Goal: Information Seeking & Learning: Learn about a topic

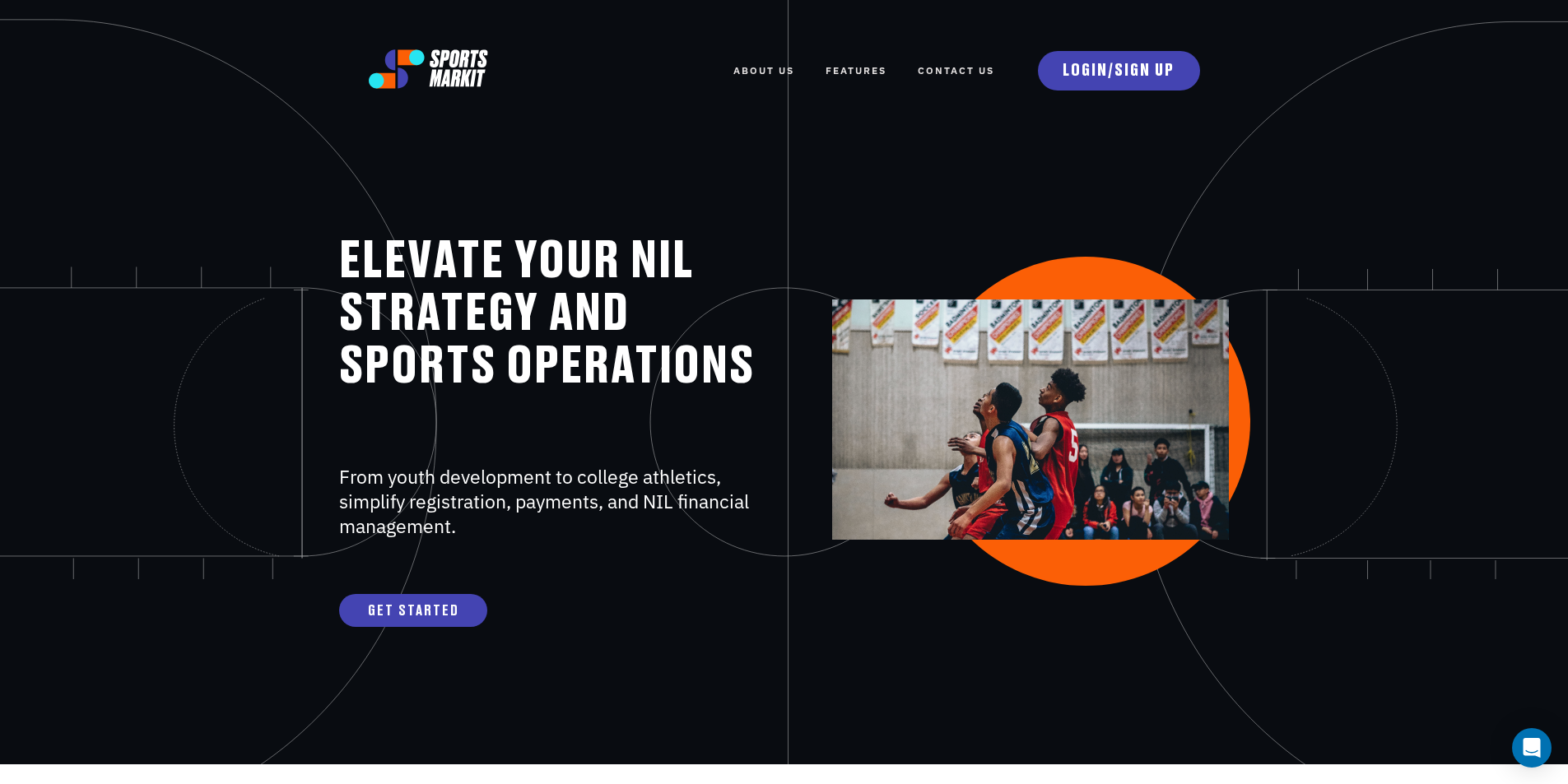
click at [858, 57] on link "FEATURES" at bounding box center [855, 71] width 61 height 37
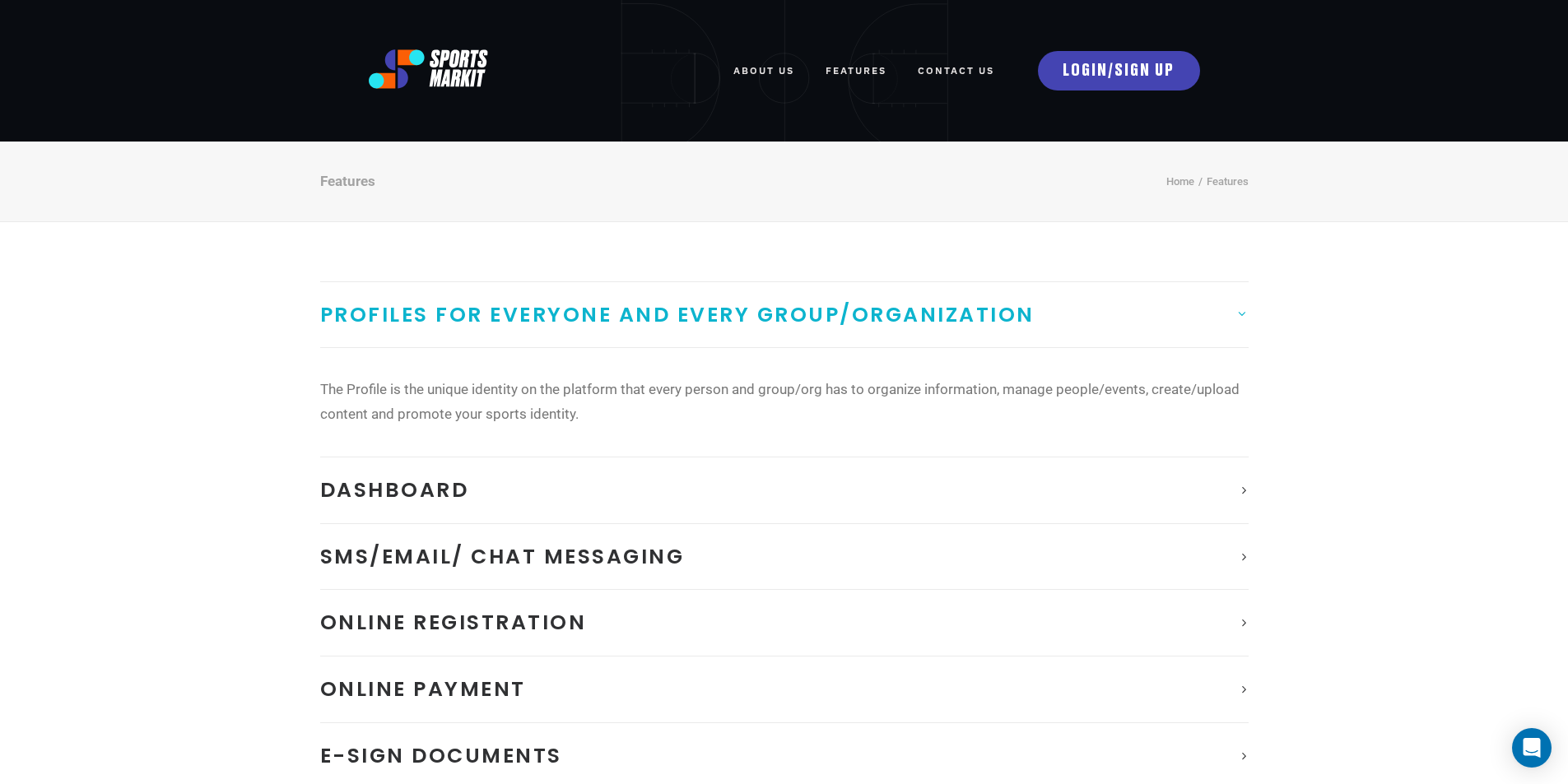
click at [864, 65] on link "FEATURES" at bounding box center [855, 71] width 61 height 37
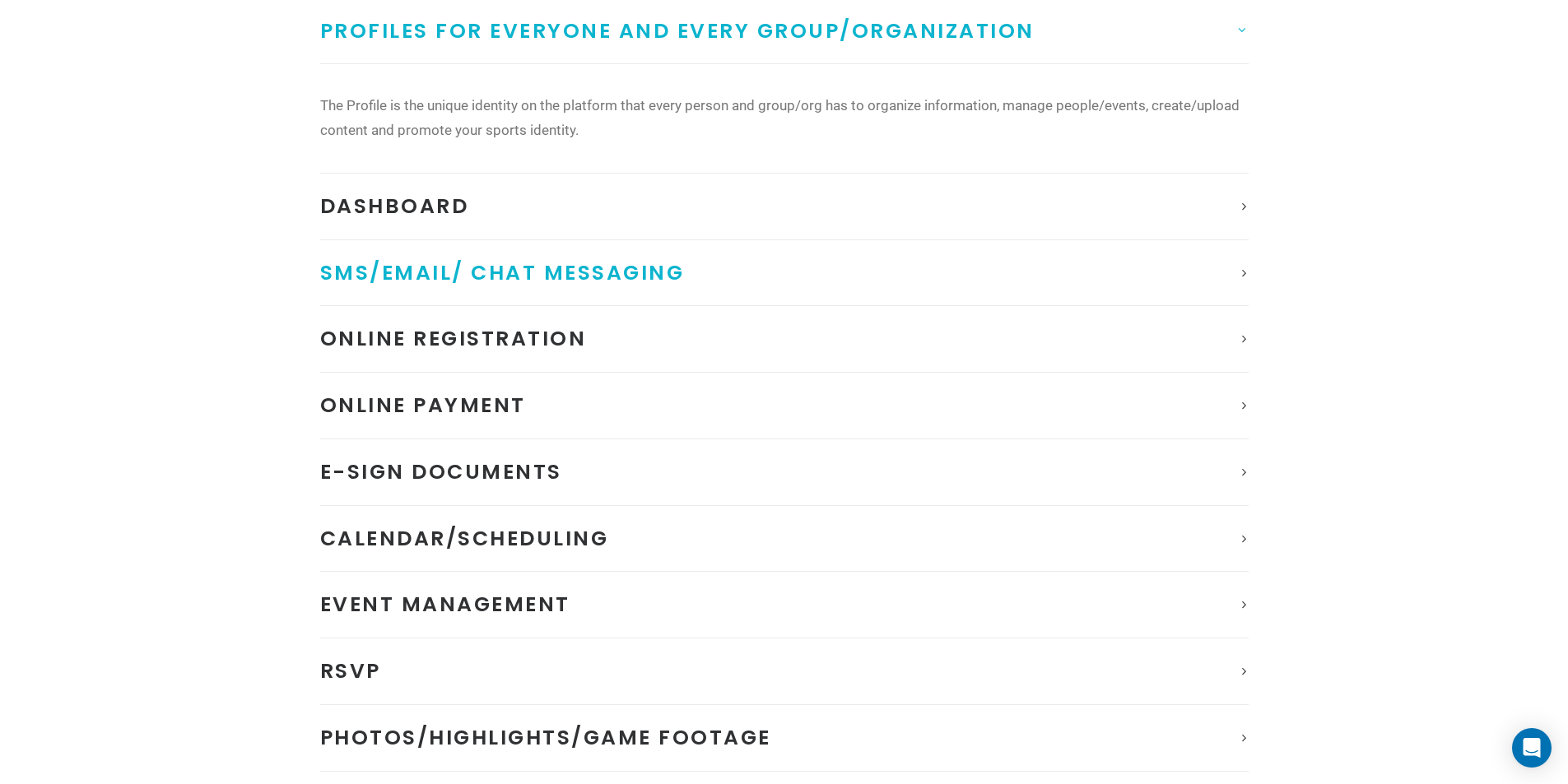
scroll to position [329, 0]
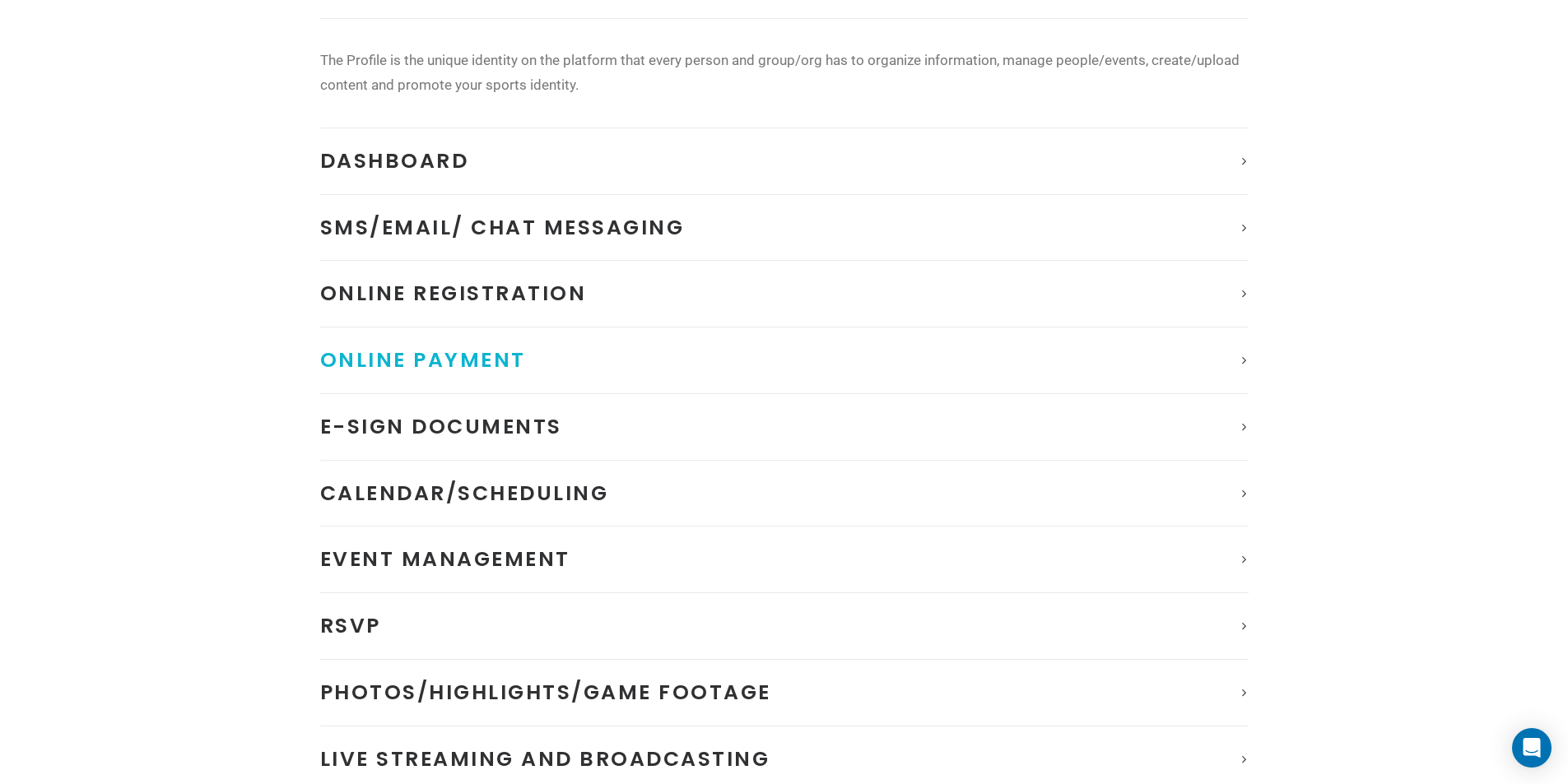
click at [620, 354] on link "Online Payment" at bounding box center [784, 360] width 928 height 65
